Goal: Find specific page/section: Find specific page/section

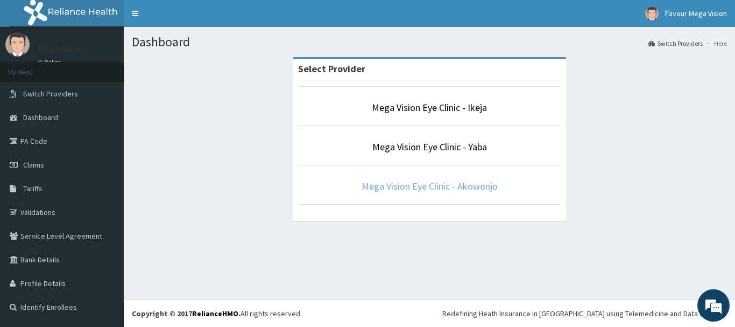
click at [438, 188] on link "Mega Vision Eye Clinic - Akowonjo" at bounding box center [430, 186] width 136 height 12
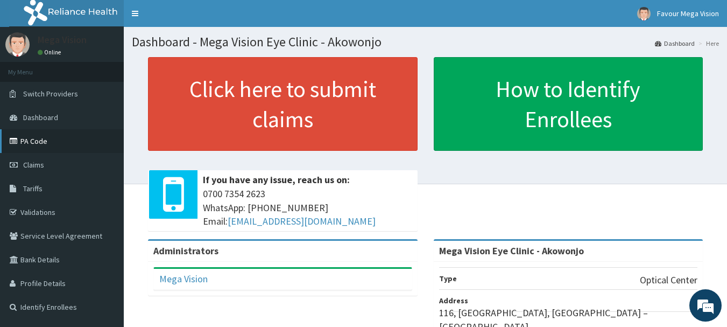
click at [33, 143] on link "PA Code" at bounding box center [62, 141] width 124 height 24
